Goal: Find specific page/section: Find specific page/section

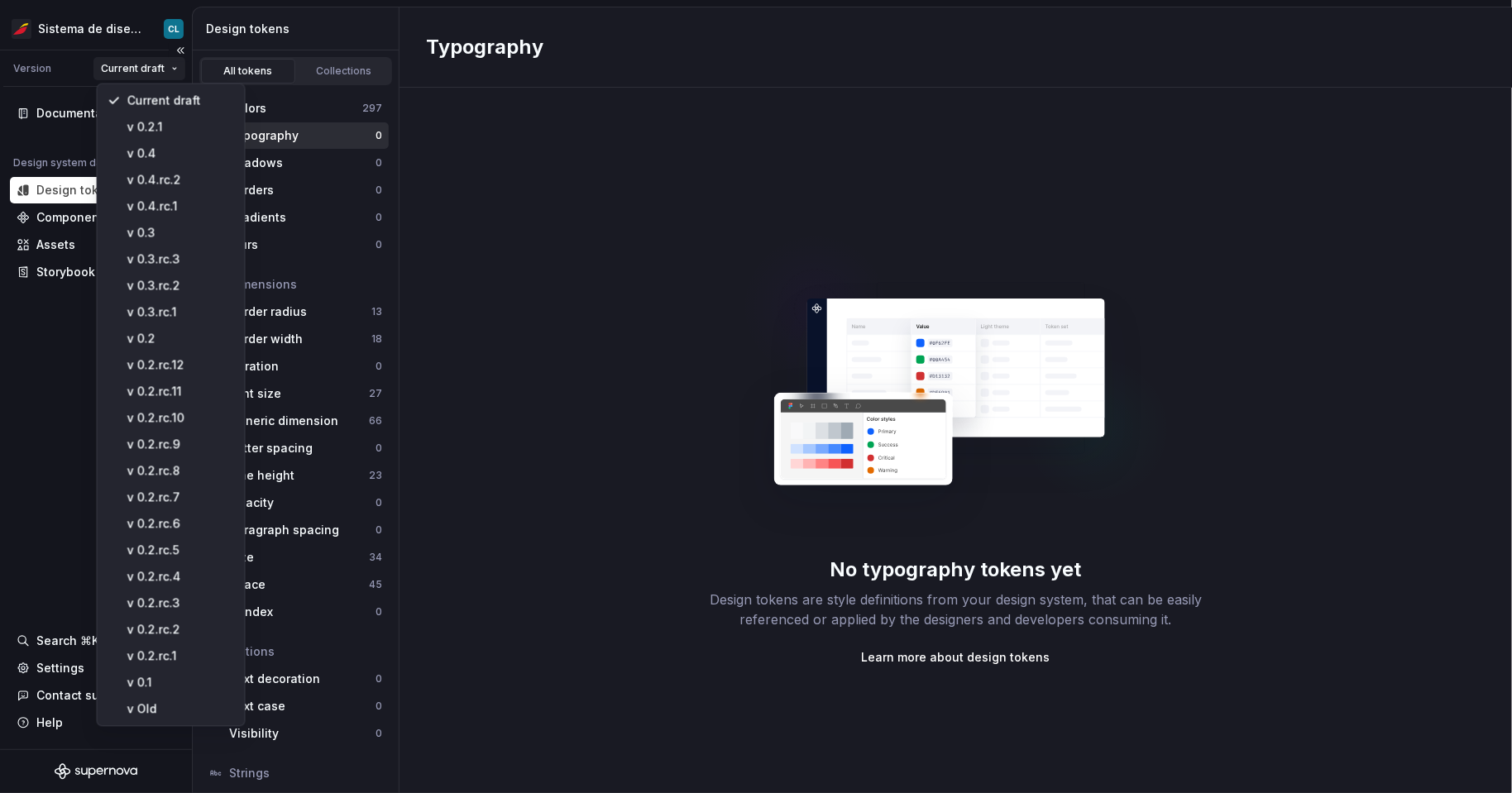
click at [169, 65] on html "Sistema de diseño Iberia CL Version Current draft Documentation Design system d…" at bounding box center [756, 396] width 1512 height 793
click at [171, 709] on div "v Old" at bounding box center [181, 710] width 108 height 17
